Goal: Task Accomplishment & Management: Manage account settings

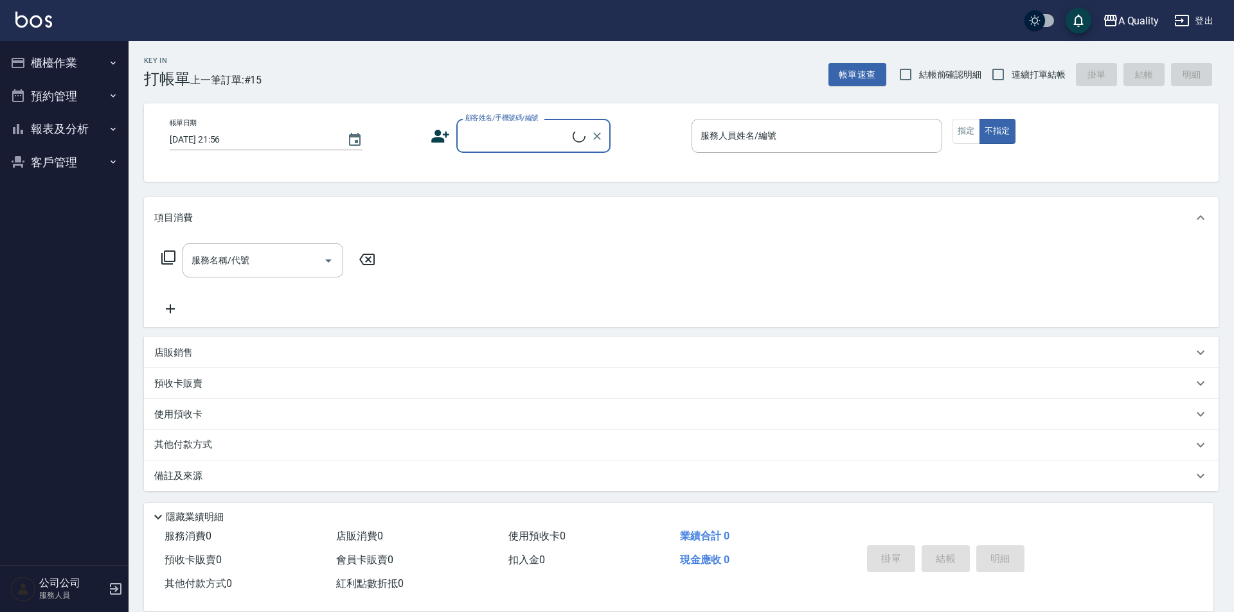
click at [68, 95] on button "預約管理" at bounding box center [64, 96] width 118 height 33
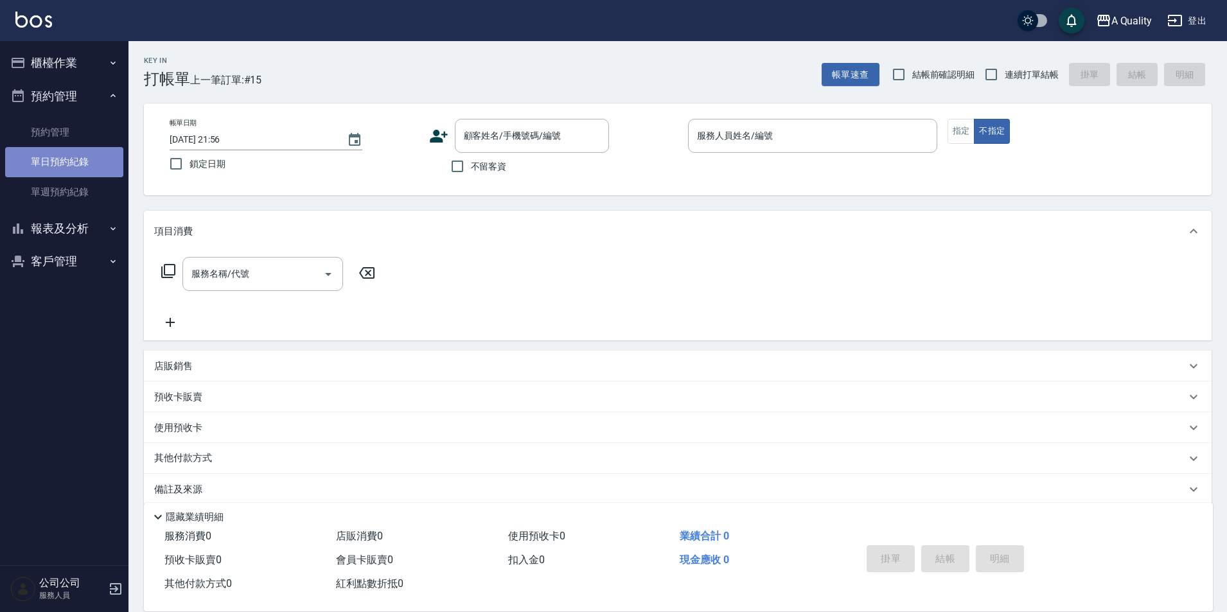
click at [68, 174] on link "單日預約紀錄" at bounding box center [64, 162] width 118 height 30
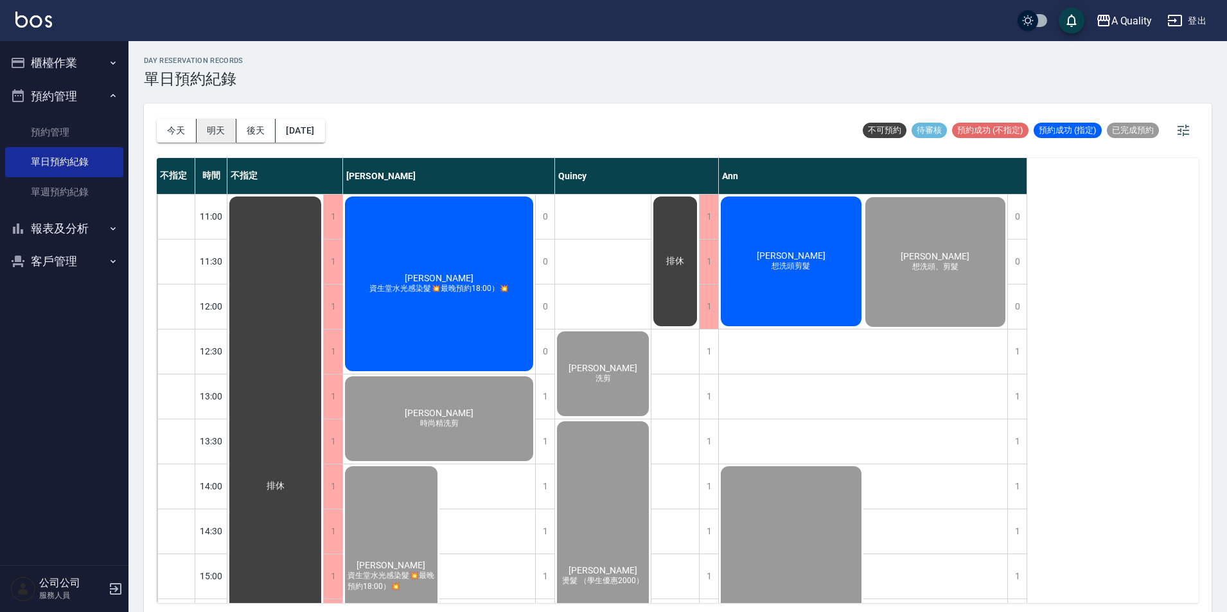
click at [226, 130] on button "明天" at bounding box center [217, 131] width 40 height 24
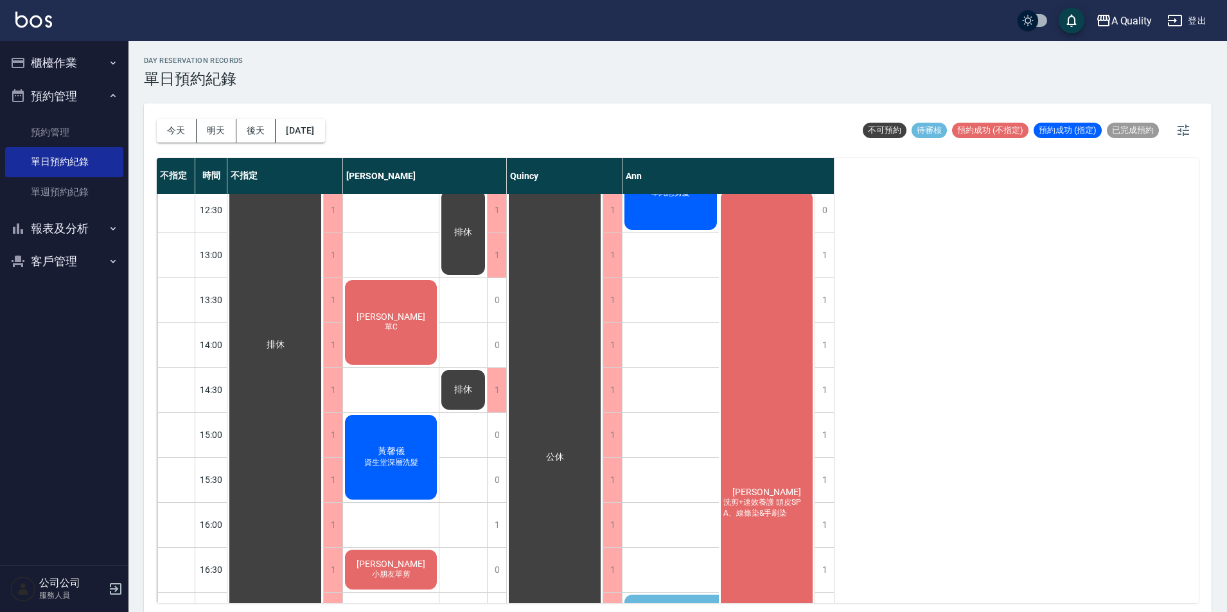
scroll to position [257, 0]
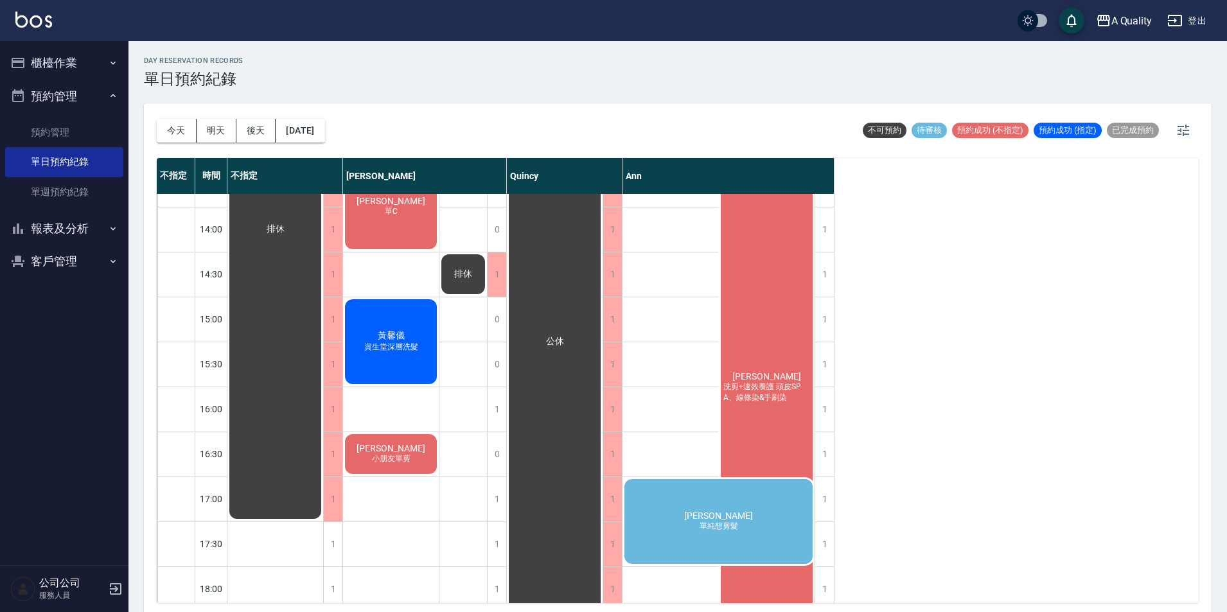
click at [287, 235] on span "[PERSON_NAME]" at bounding box center [275, 230] width 23 height 12
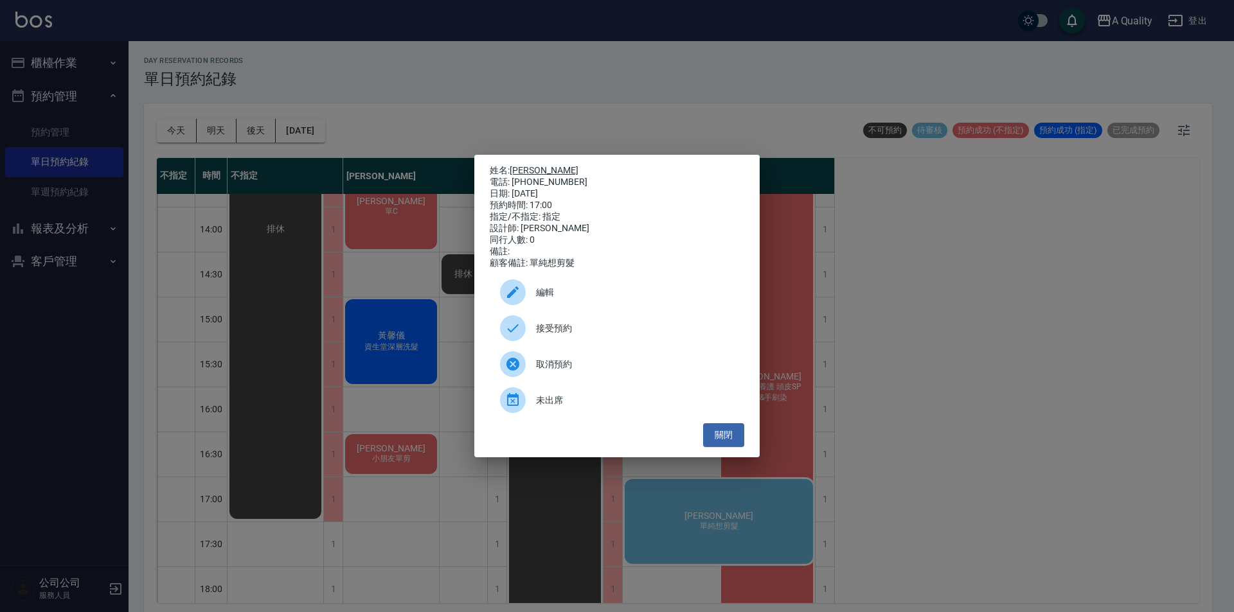
click at [522, 165] on link "[PERSON_NAME]" at bounding box center [543, 170] width 69 height 10
click at [734, 436] on button "關閉" at bounding box center [723, 435] width 41 height 24
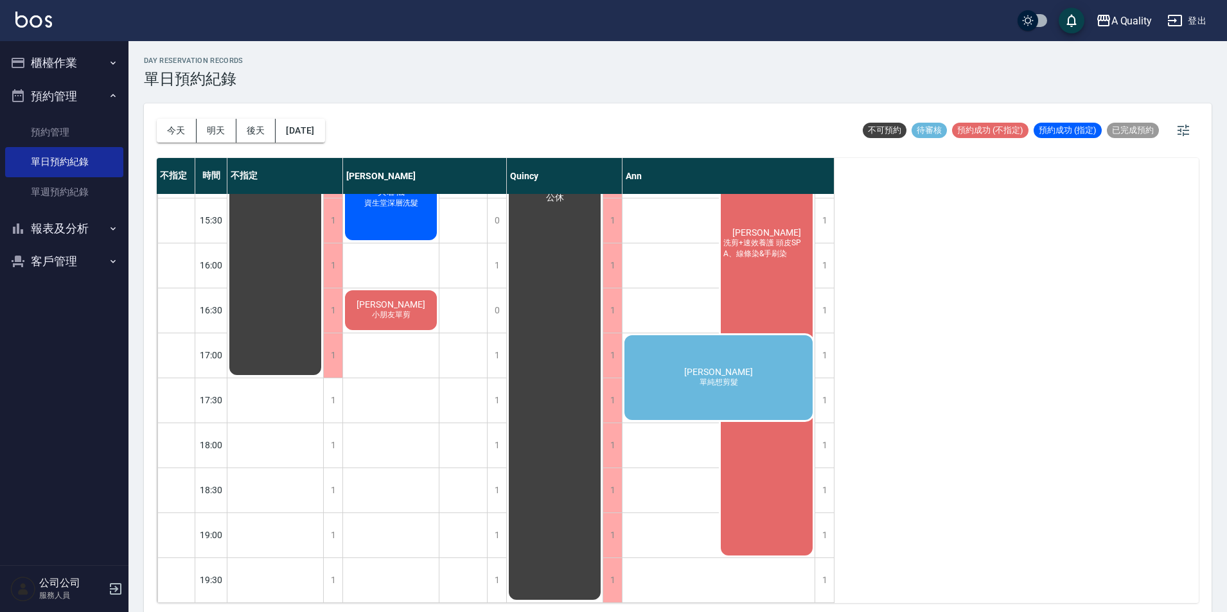
scroll to position [4, 0]
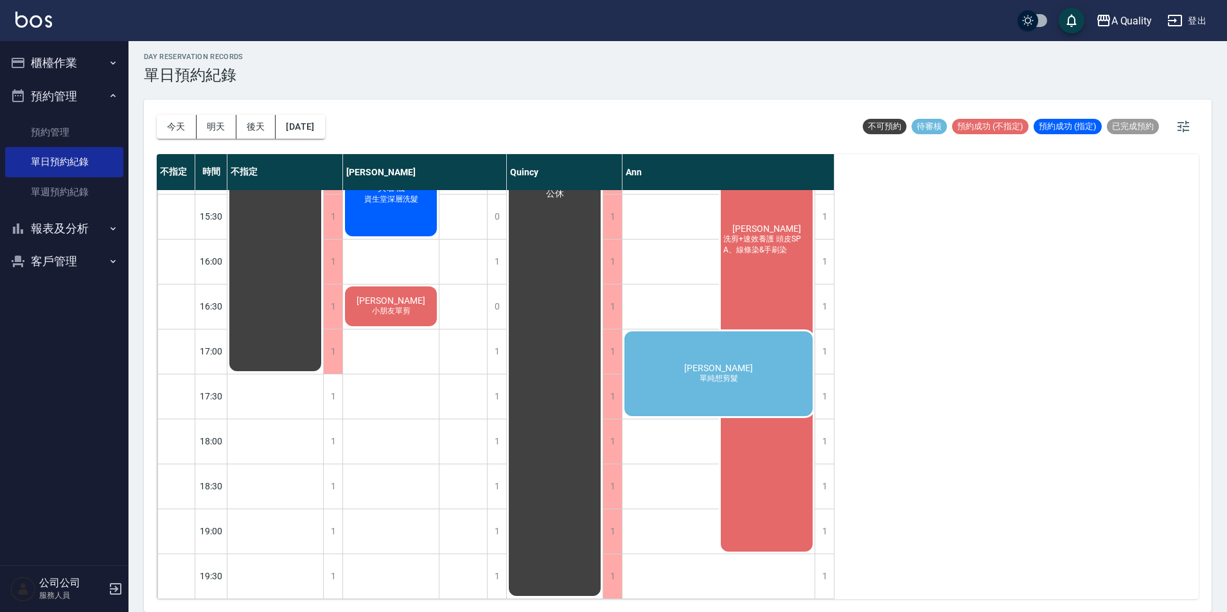
click at [323, 364] on div "[PERSON_NAME] 單純想剪髮" at bounding box center [275, 81] width 96 height 583
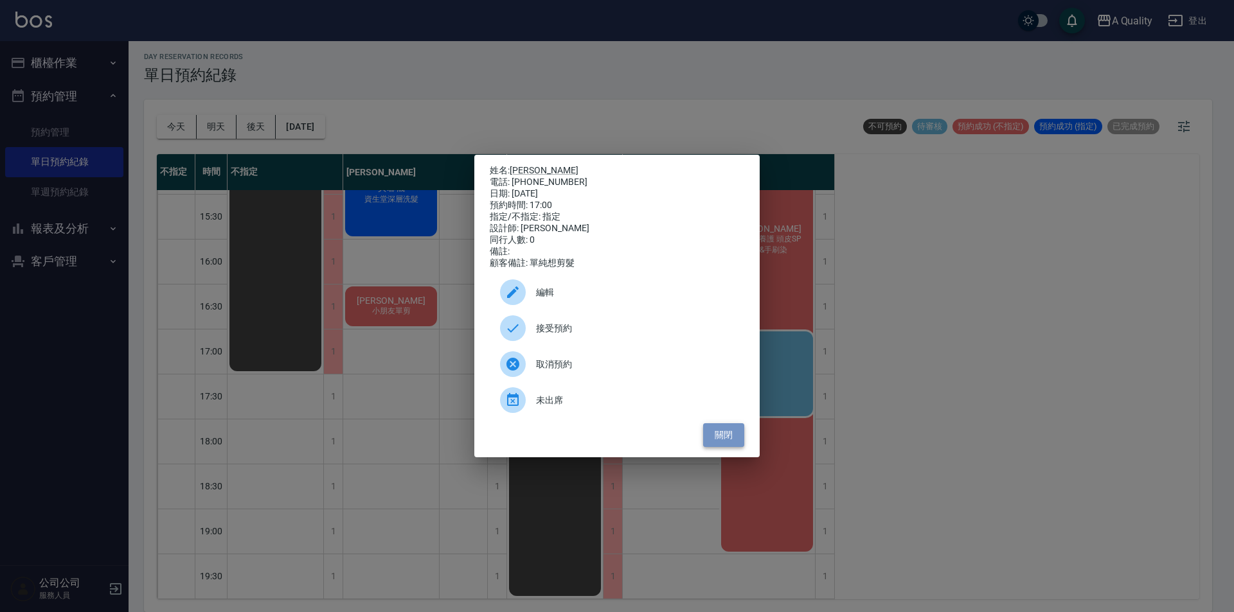
click at [725, 443] on button "關閉" at bounding box center [723, 435] width 41 height 24
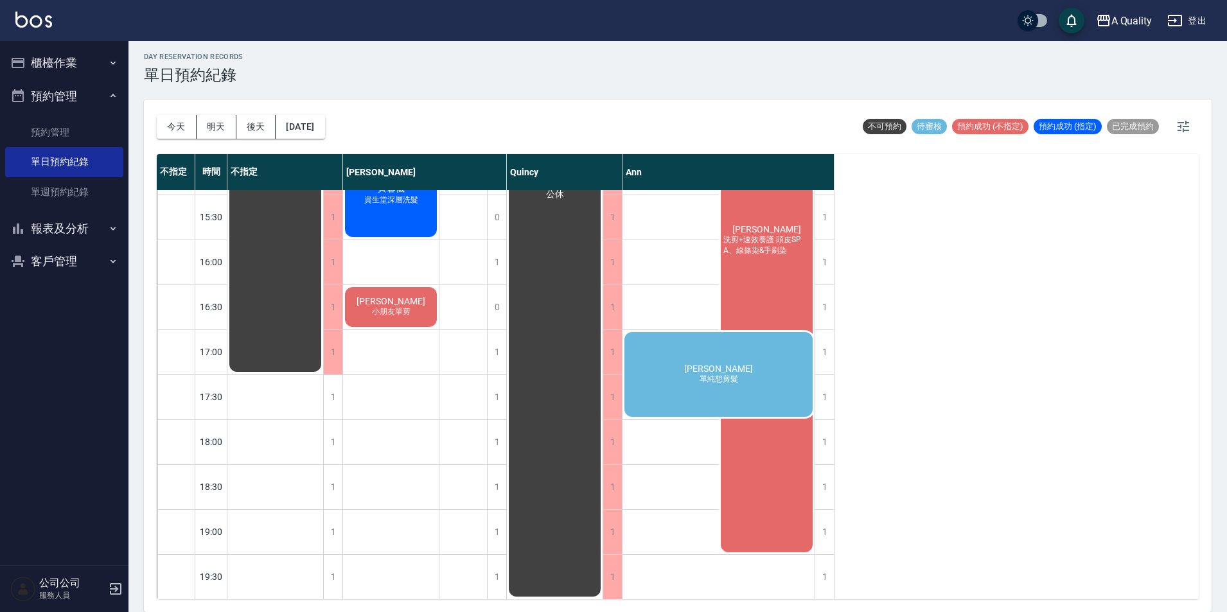
scroll to position [411, 0]
click at [323, 366] on div "[PERSON_NAME] 單純想剪髮" at bounding box center [275, 81] width 96 height 583
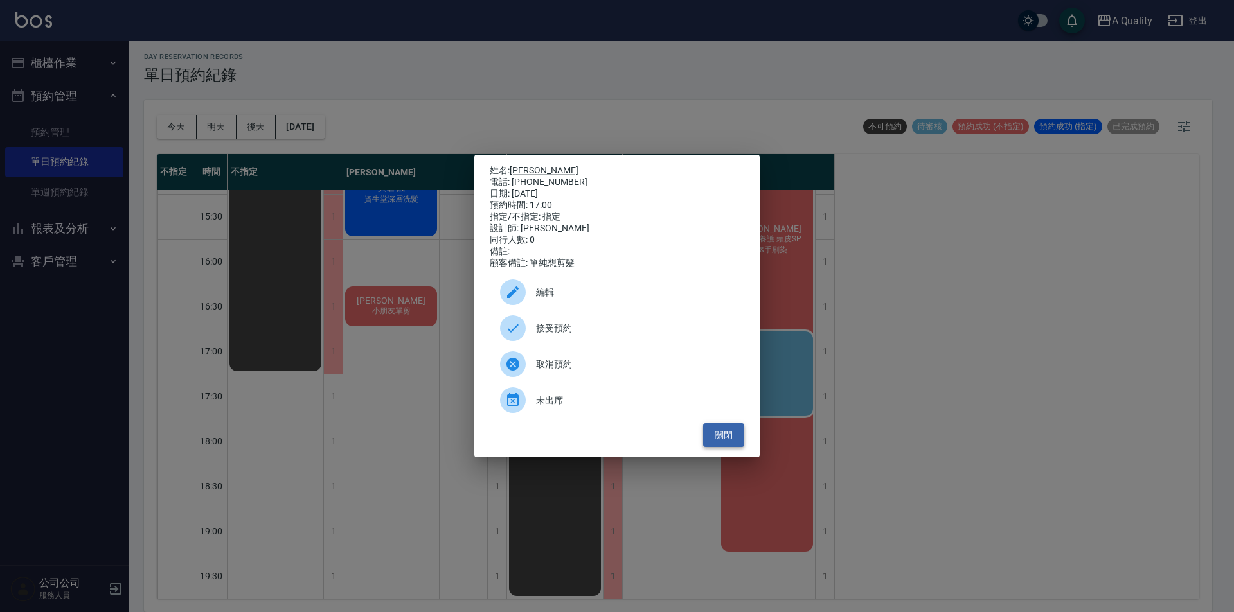
click at [720, 438] on button "關閉" at bounding box center [723, 435] width 41 height 24
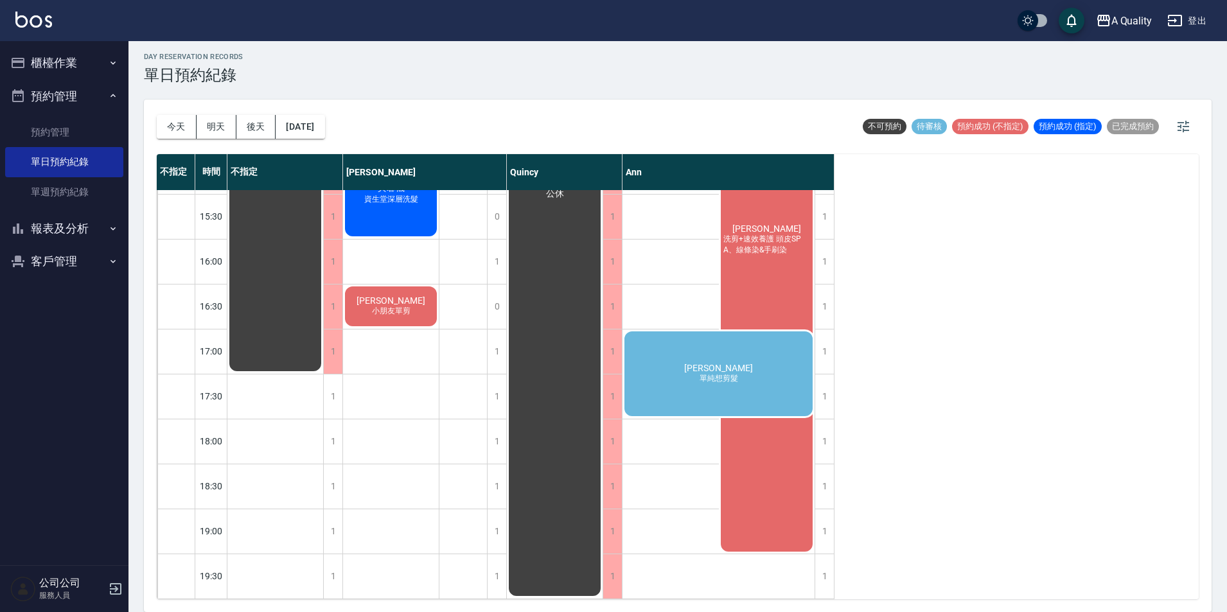
click at [323, 371] on div "[PERSON_NAME] 單純想剪髮" at bounding box center [275, 81] width 96 height 583
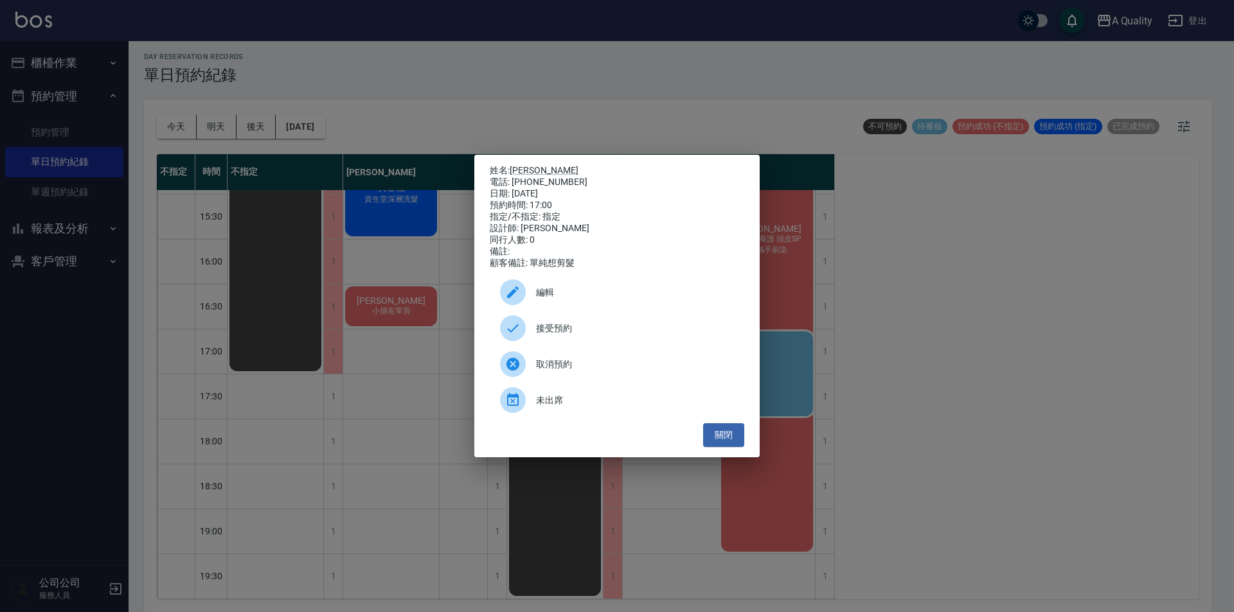
click at [605, 371] on span "取消預約" at bounding box center [635, 364] width 198 height 13
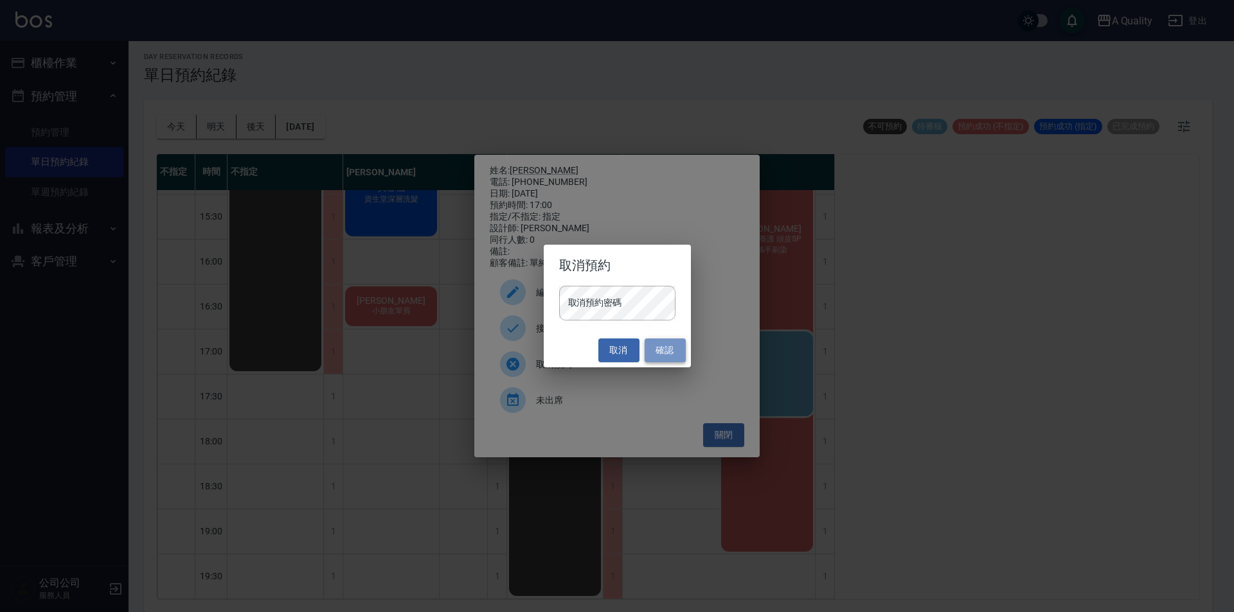
click at [671, 357] on button "確認" at bounding box center [664, 351] width 41 height 24
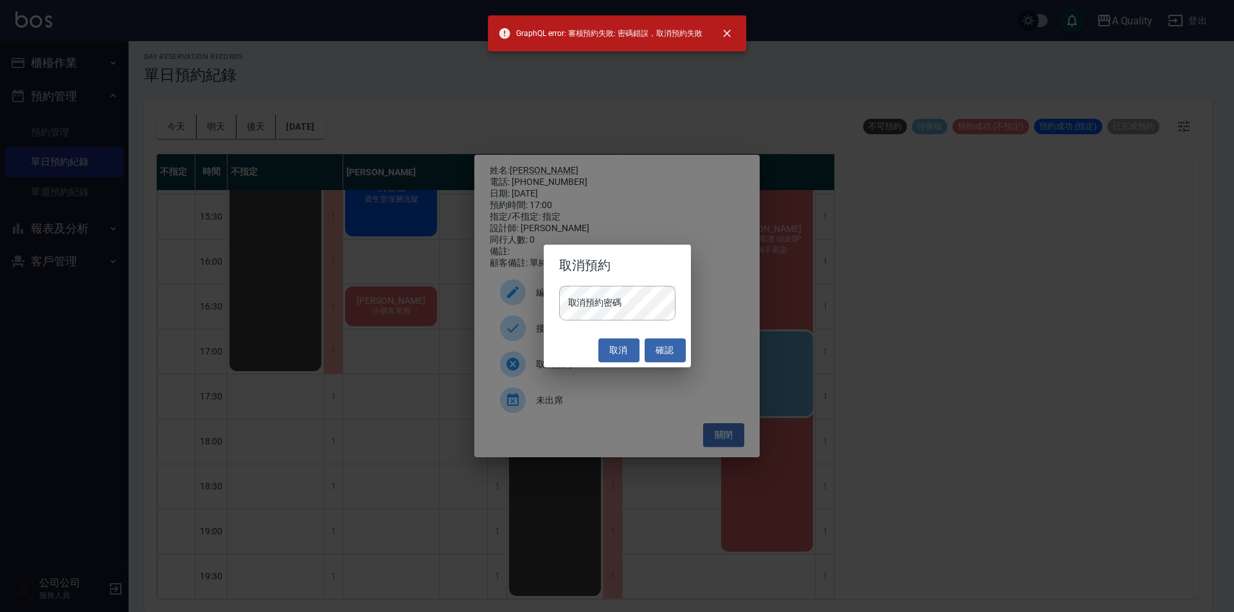
click at [737, 443] on div "取消預約 取消預約密碼 取消預約密碼 取消 確認" at bounding box center [617, 306] width 1234 height 612
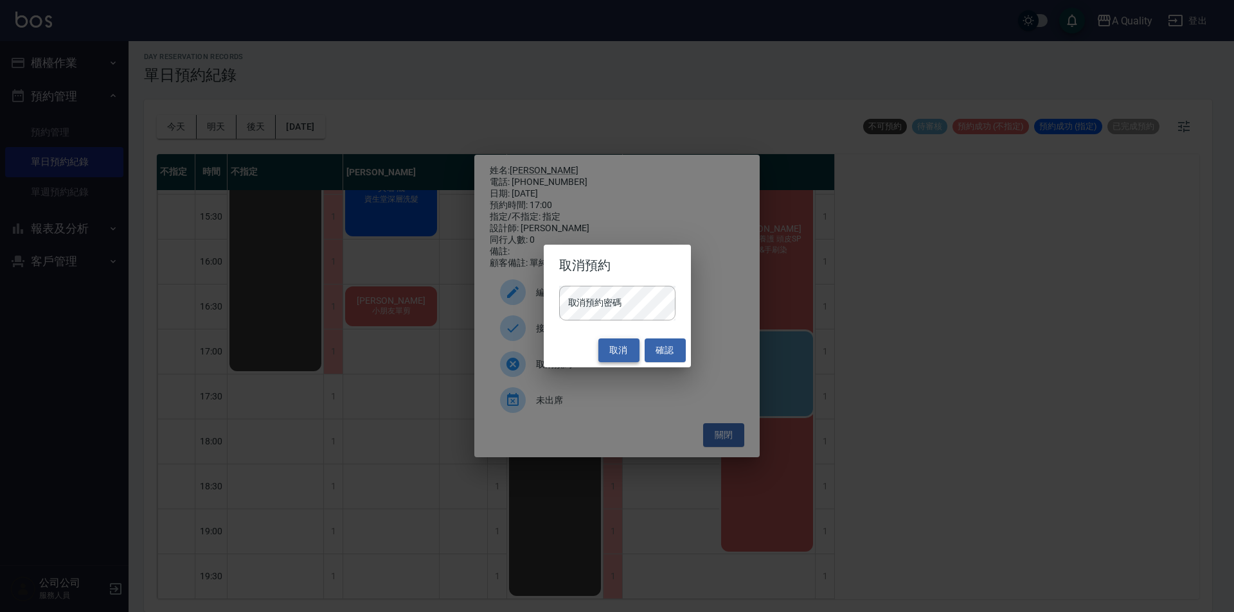
click at [618, 350] on button "取消" at bounding box center [618, 351] width 41 height 24
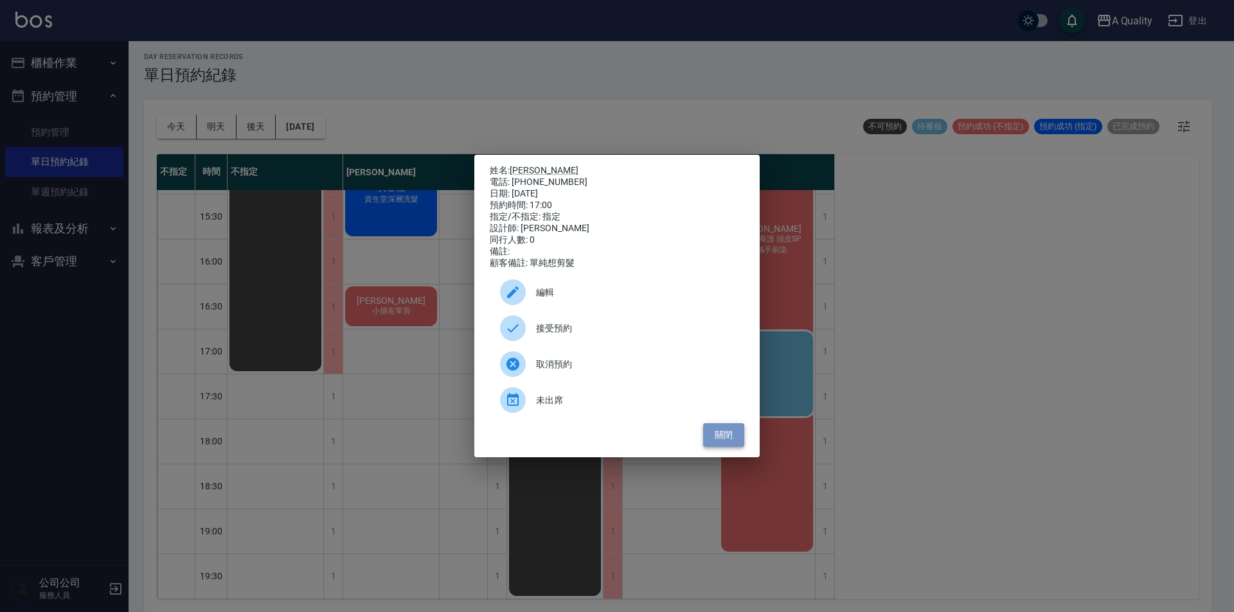
click at [735, 447] on button "關閉" at bounding box center [723, 435] width 41 height 24
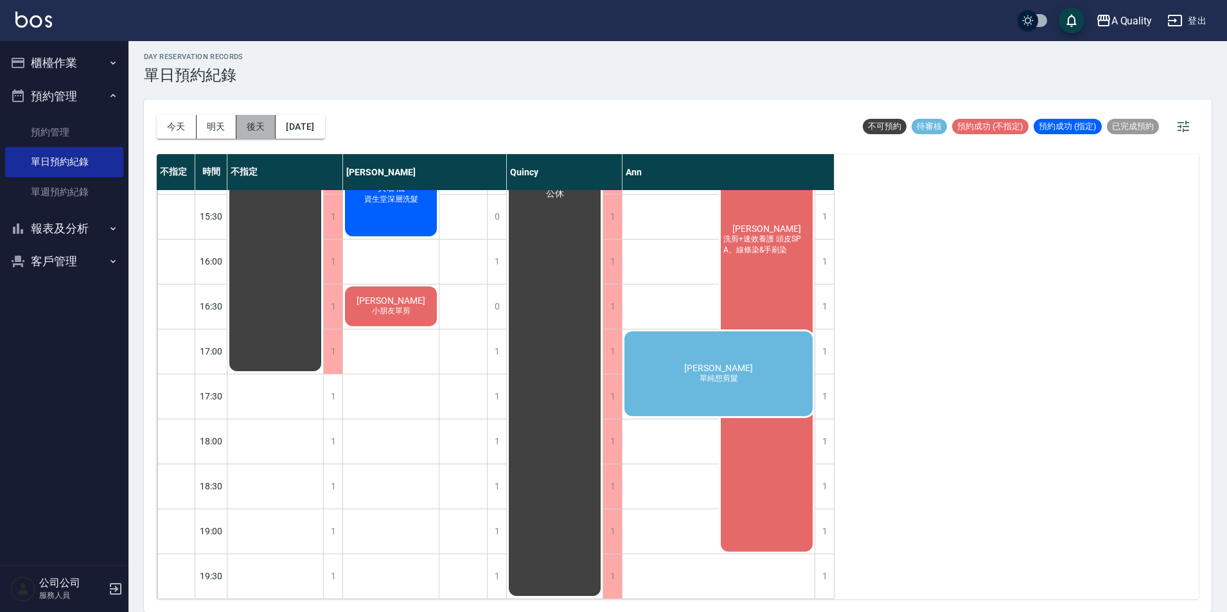
click at [269, 127] on button "後天" at bounding box center [256, 127] width 40 height 24
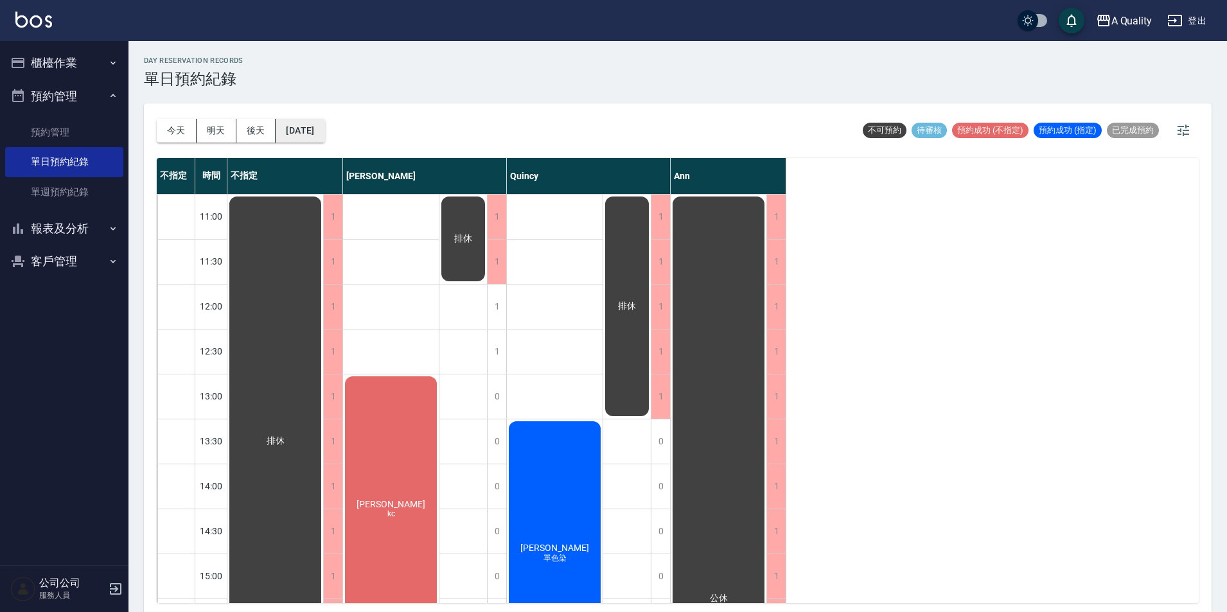
click at [297, 130] on button "[DATE]" at bounding box center [300, 131] width 49 height 24
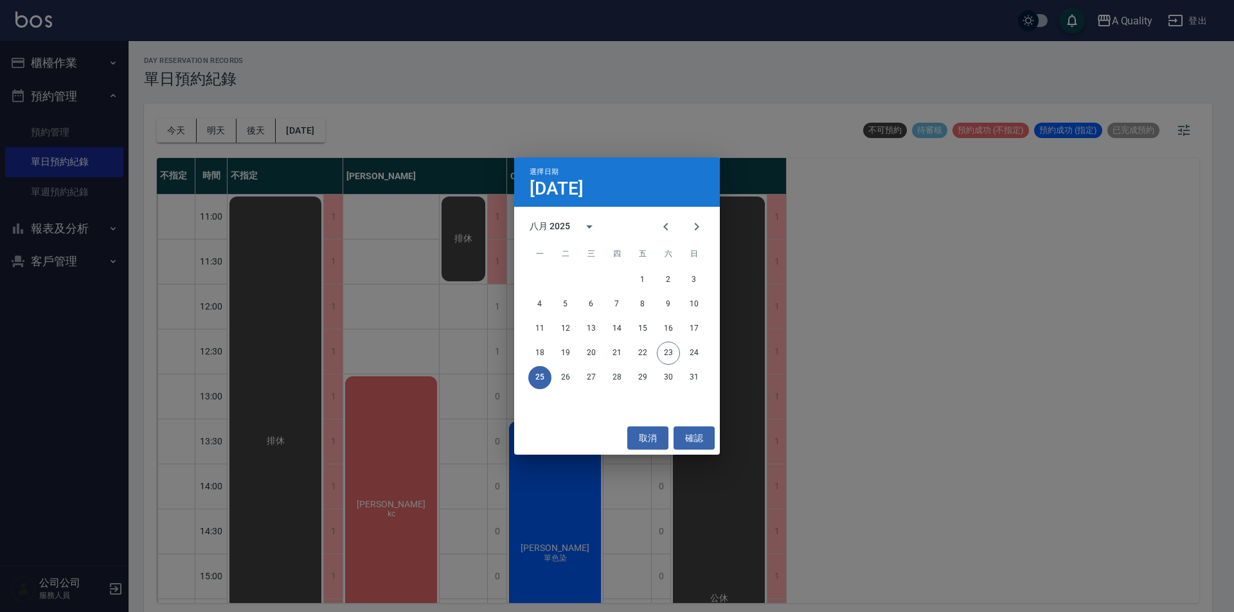
click at [576, 384] on div "25 26 27 28 29 30 31" at bounding box center [617, 377] width 206 height 23
click at [570, 375] on button "26" at bounding box center [565, 377] width 23 height 23
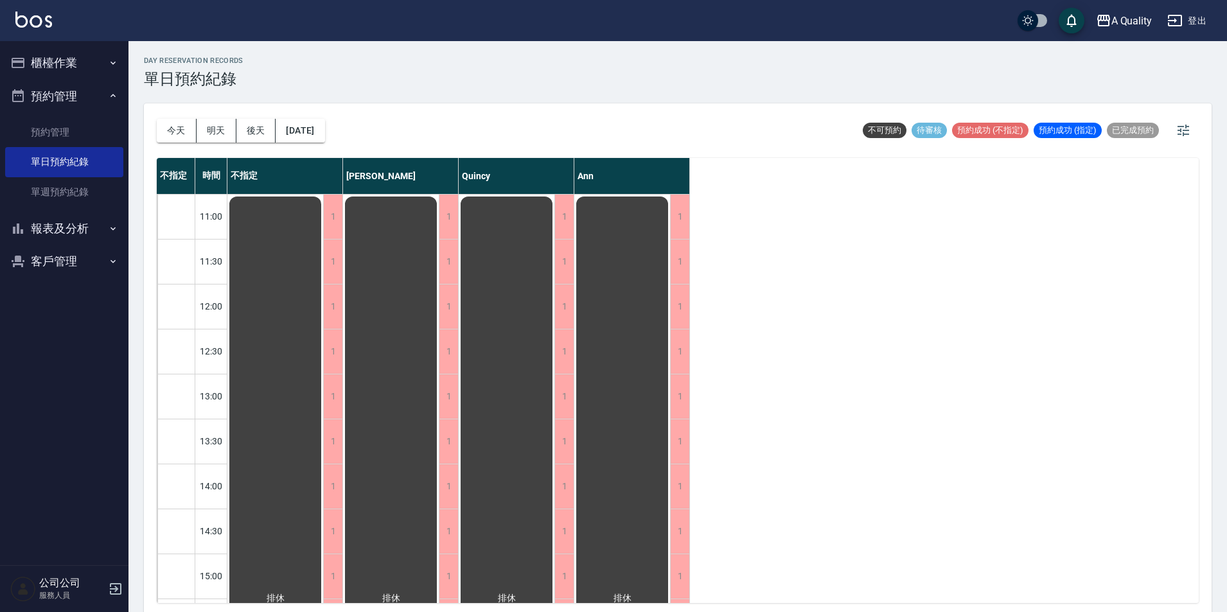
scroll to position [193, 0]
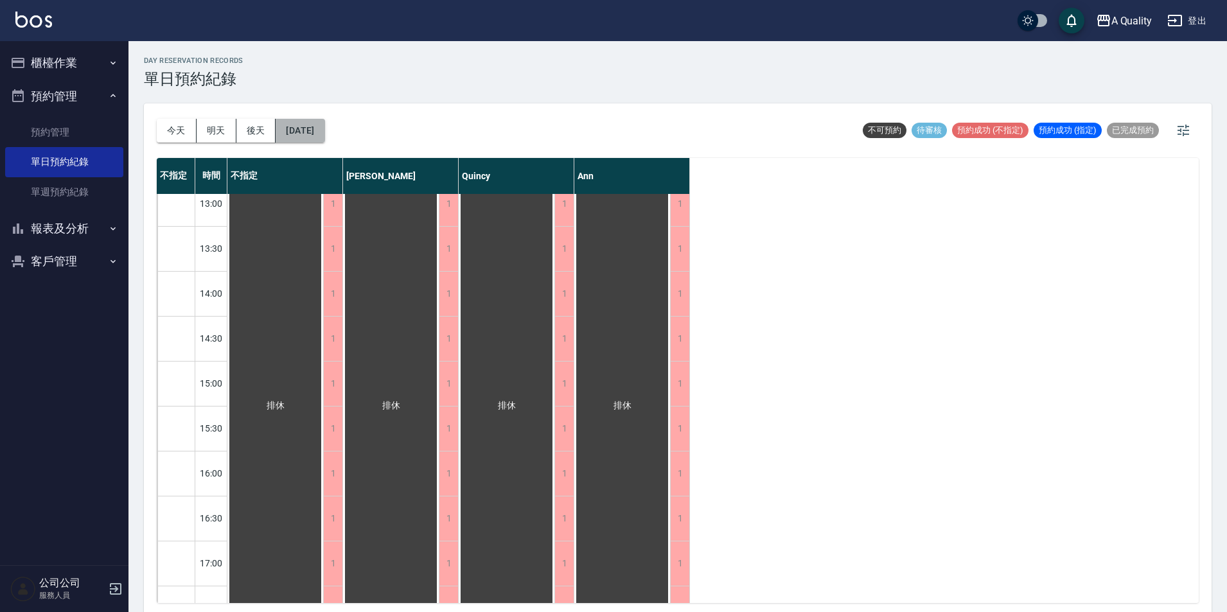
click at [324, 126] on button "[DATE]" at bounding box center [300, 131] width 49 height 24
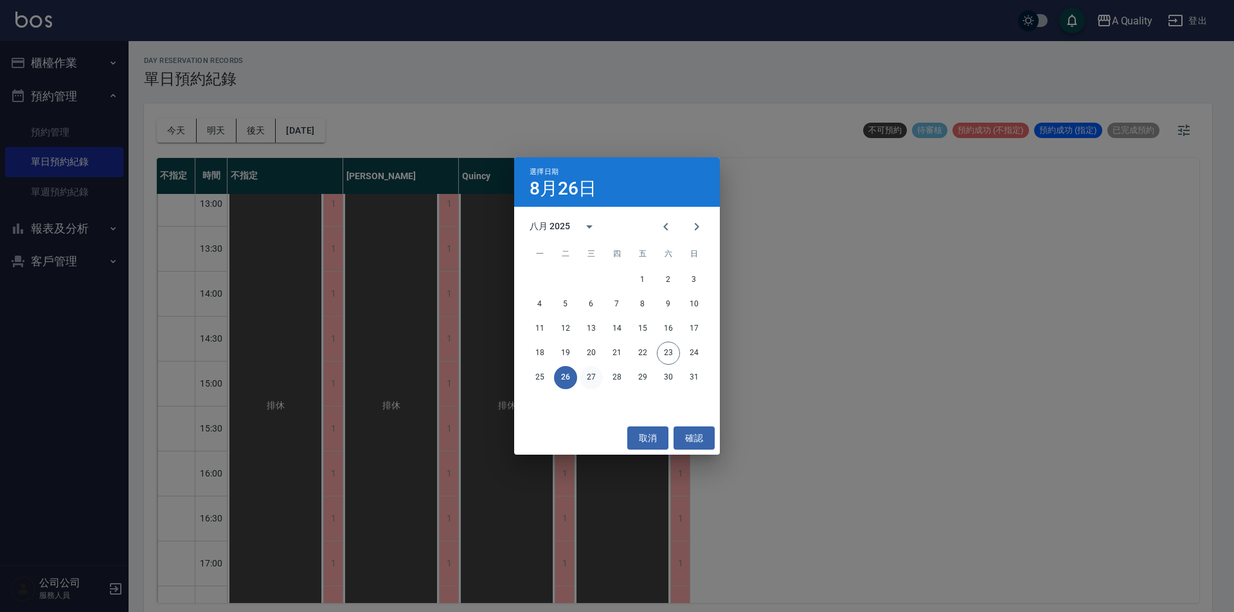
click at [588, 371] on button "27" at bounding box center [591, 377] width 23 height 23
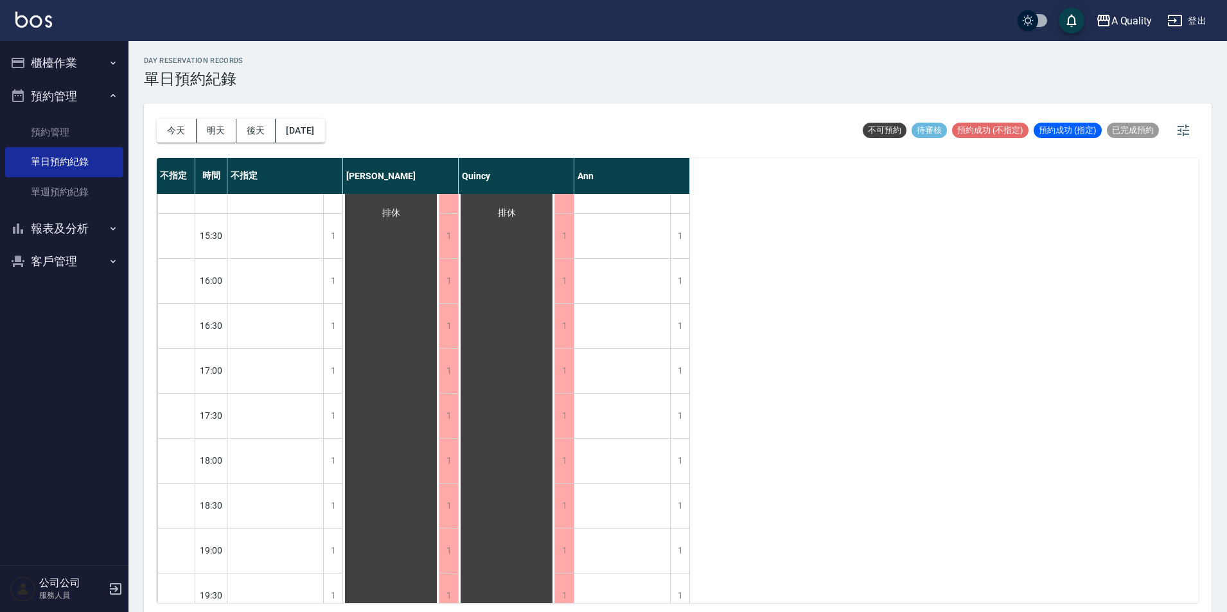
scroll to position [411, 0]
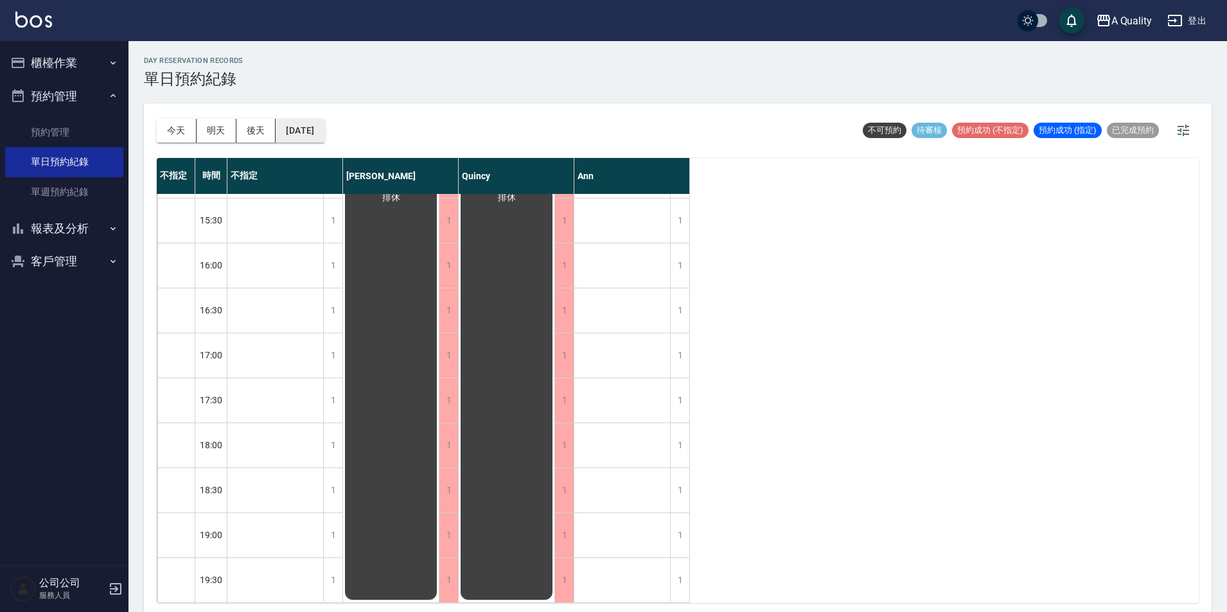
click at [313, 132] on button "[DATE]" at bounding box center [300, 131] width 49 height 24
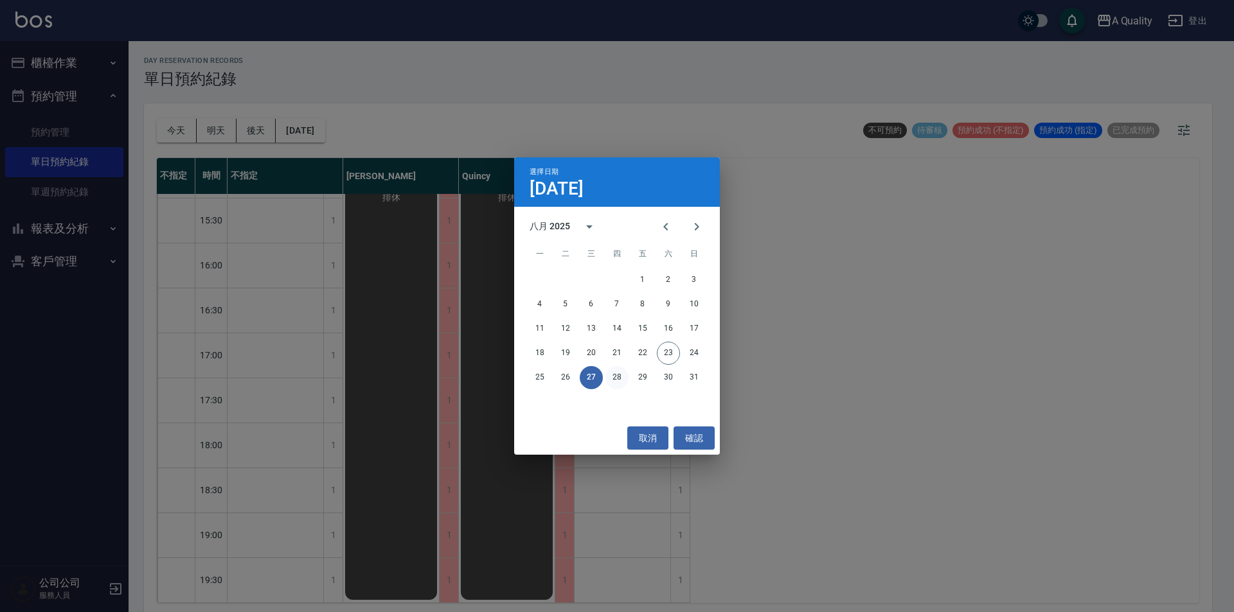
click at [614, 373] on button "28" at bounding box center [616, 377] width 23 height 23
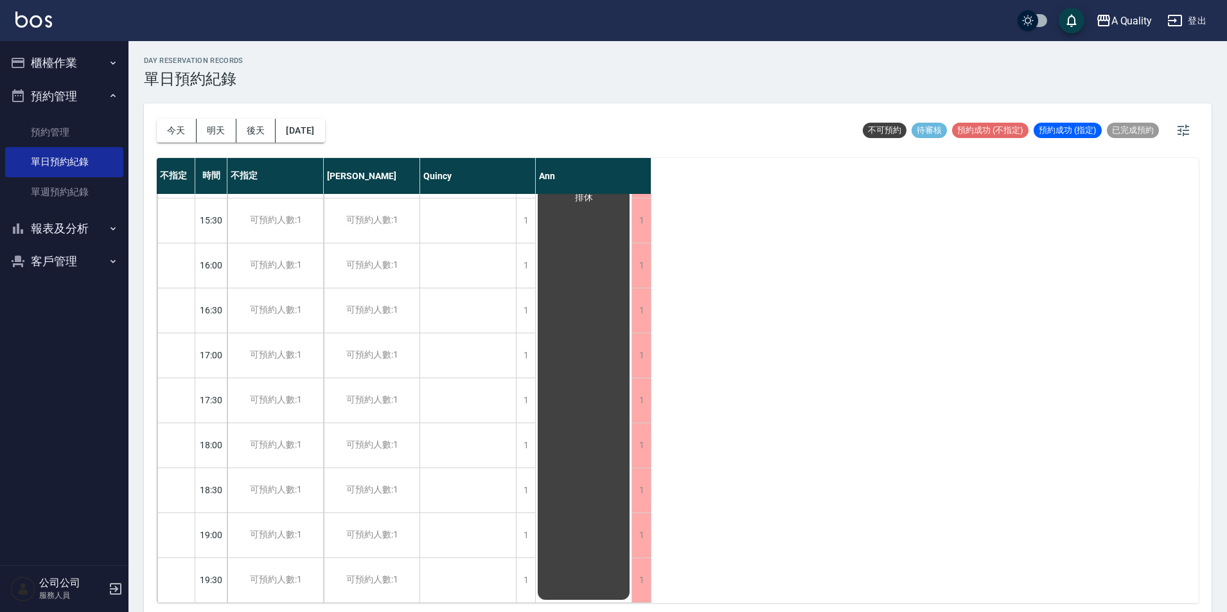
scroll to position [4, 0]
